Goal: Check status: Check status

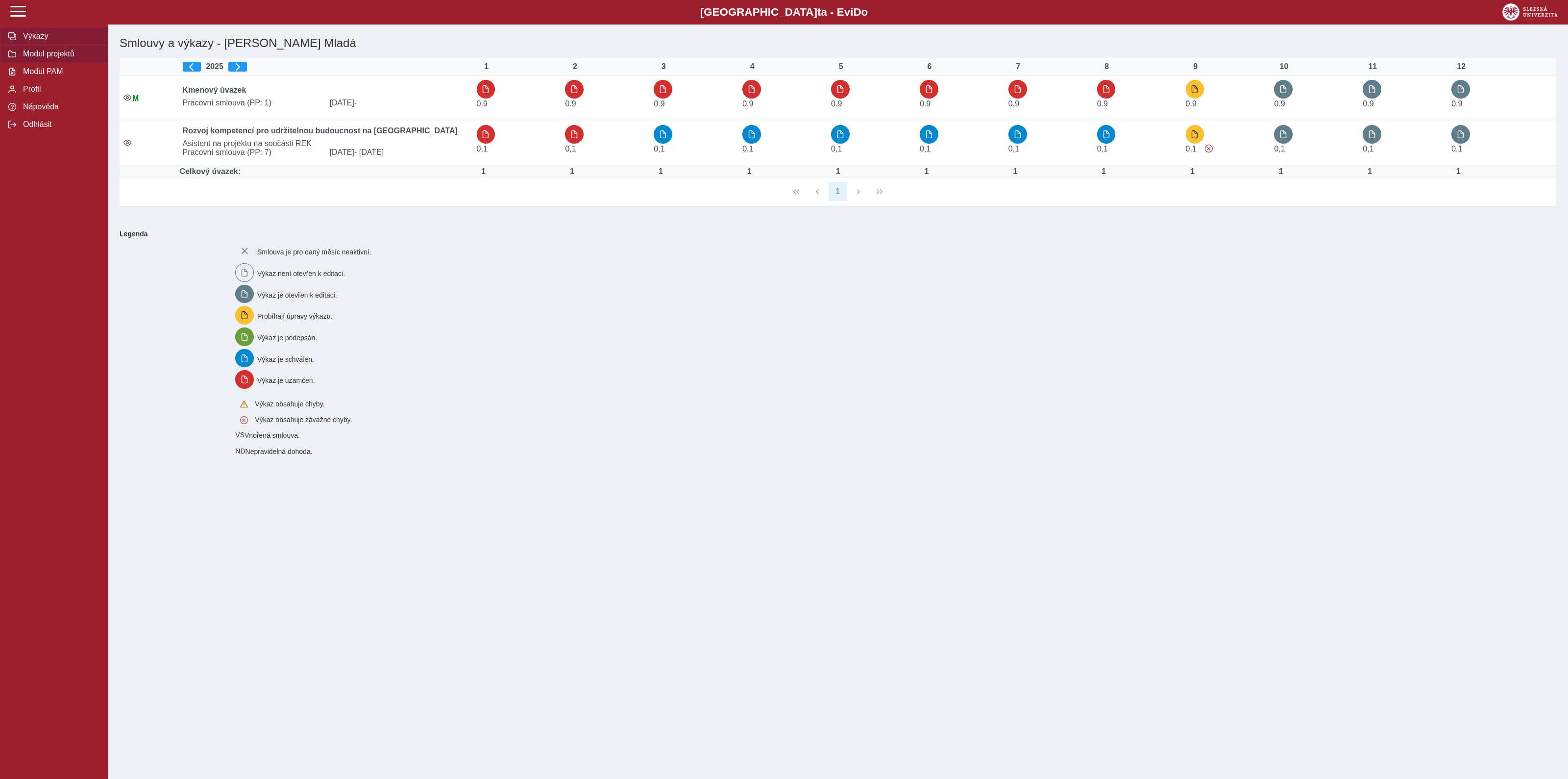
click at [58, 57] on span "Modul projektů" at bounding box center [60, 54] width 79 height 9
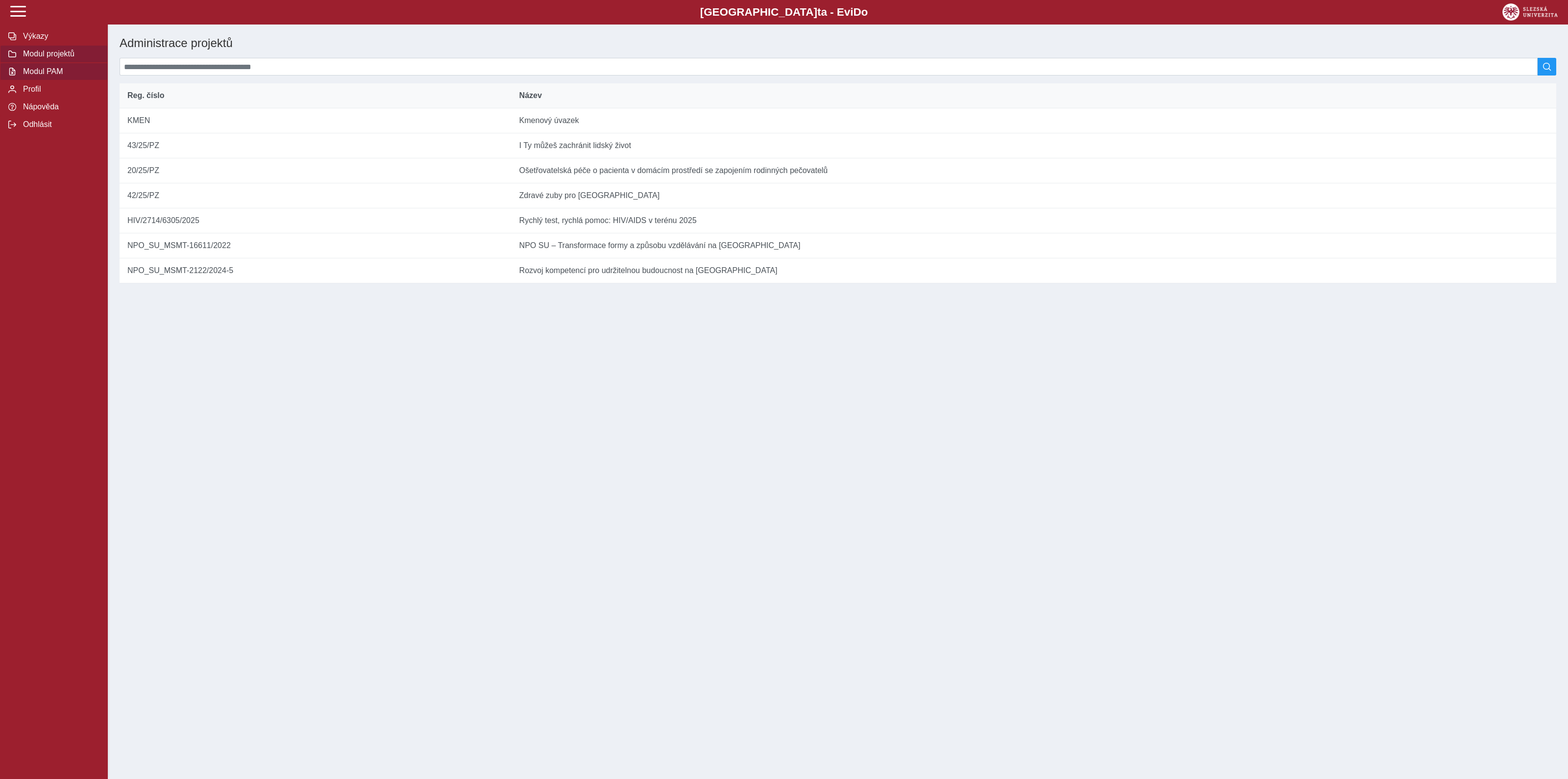
click at [47, 76] on span "Modul PAM" at bounding box center [60, 71] width 79 height 9
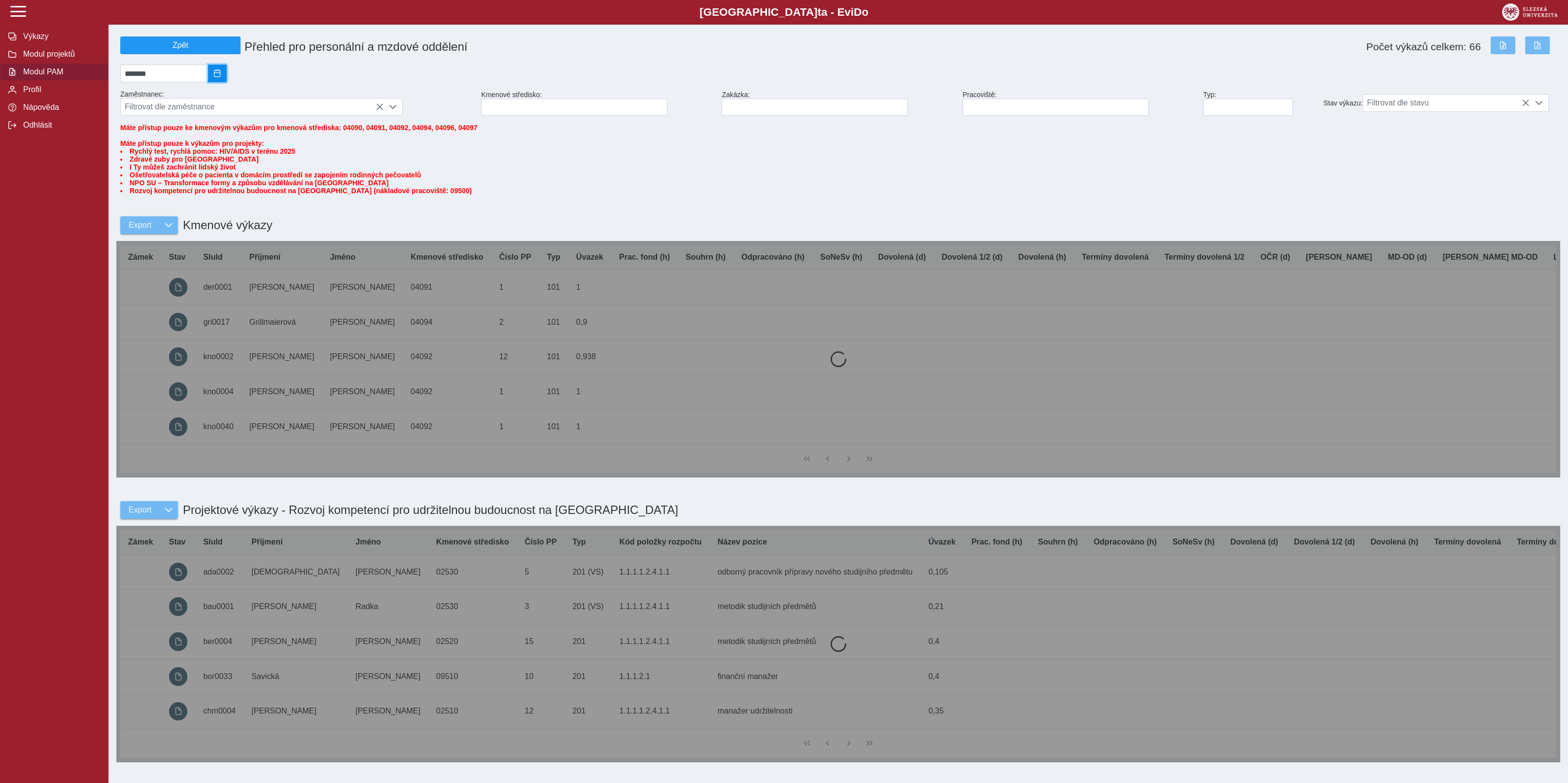
click at [221, 77] on span "2025/08" at bounding box center [217, 73] width 8 height 8
click at [221, 163] on span "Zář" at bounding box center [206, 159] width 33 height 17
type input "*******"
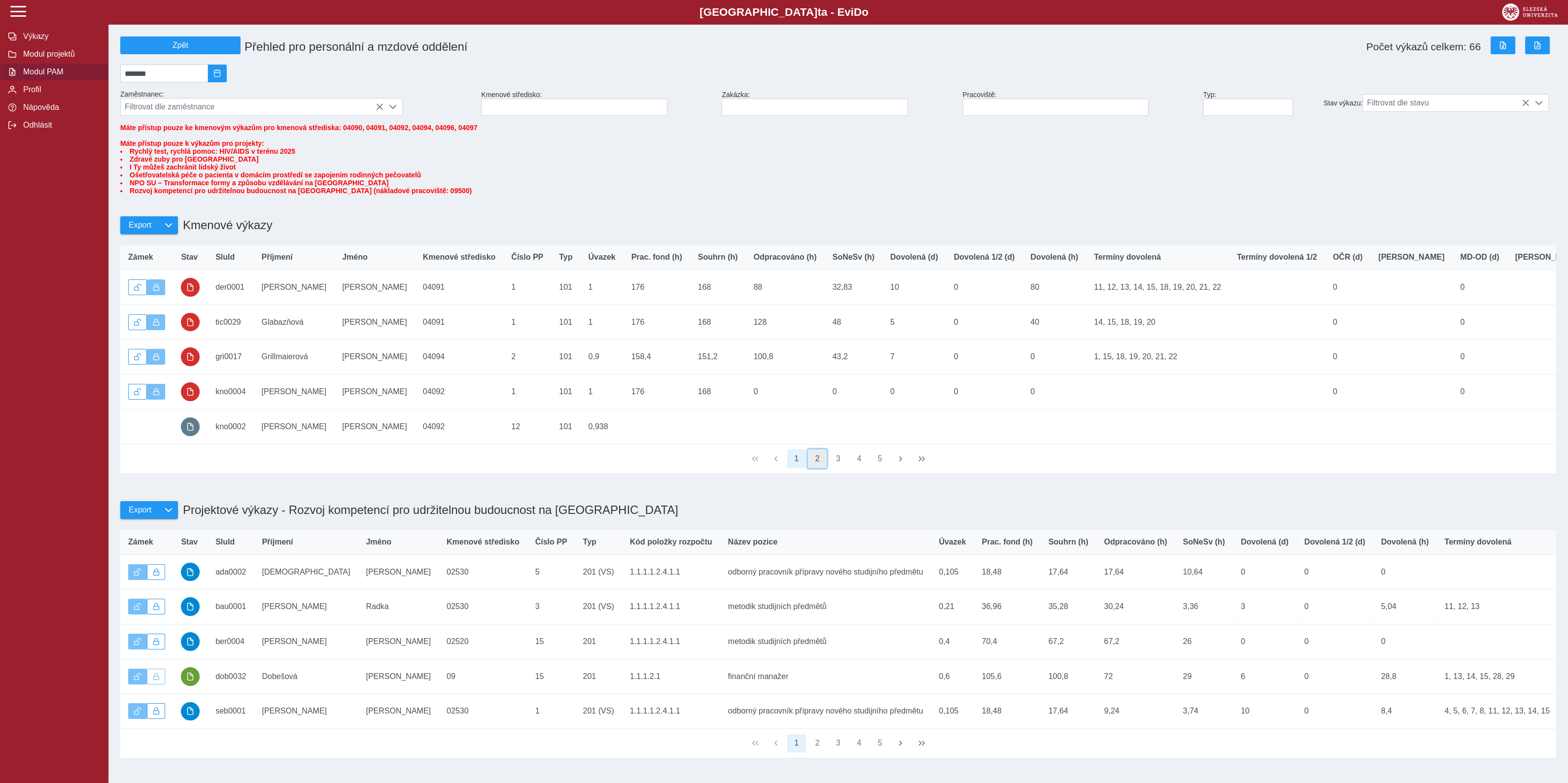
click at [816, 468] on button "2" at bounding box center [817, 459] width 19 height 19
click at [839, 468] on button "3" at bounding box center [838, 459] width 19 height 19
click at [865, 468] on button "4" at bounding box center [859, 459] width 19 height 19
click at [797, 468] on button "1" at bounding box center [797, 459] width 19 height 19
